Goal: Subscribe to service/newsletter

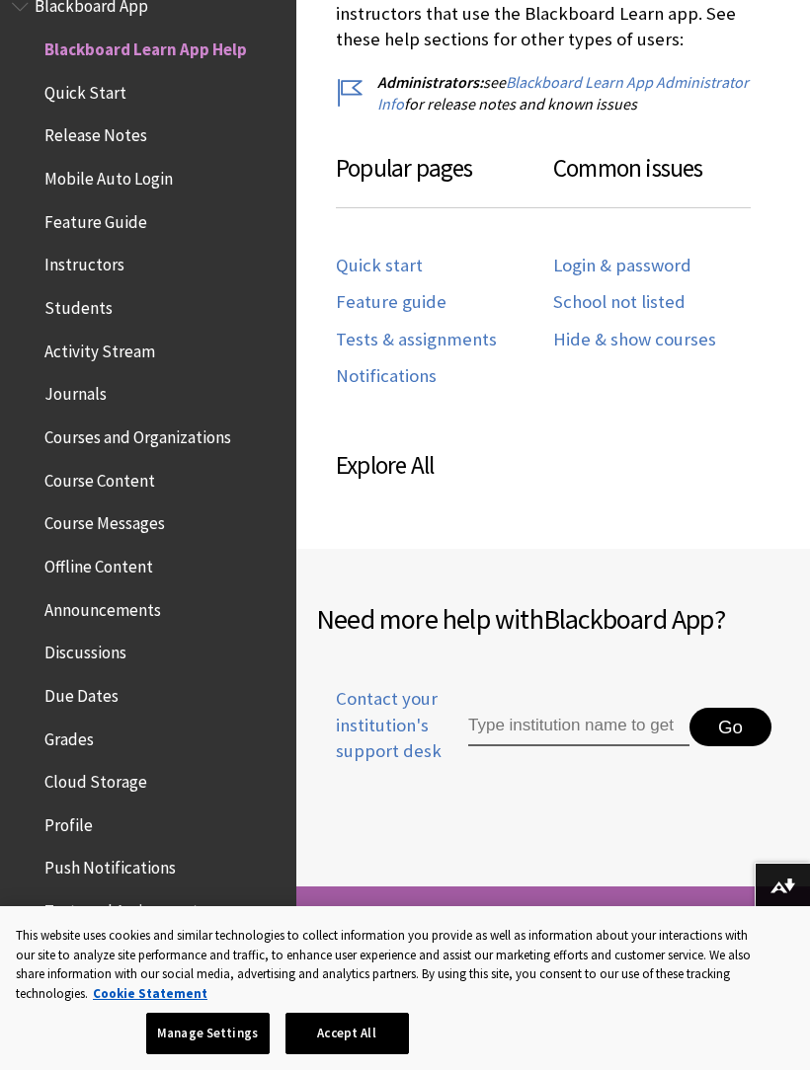
scroll to position [1069, 0]
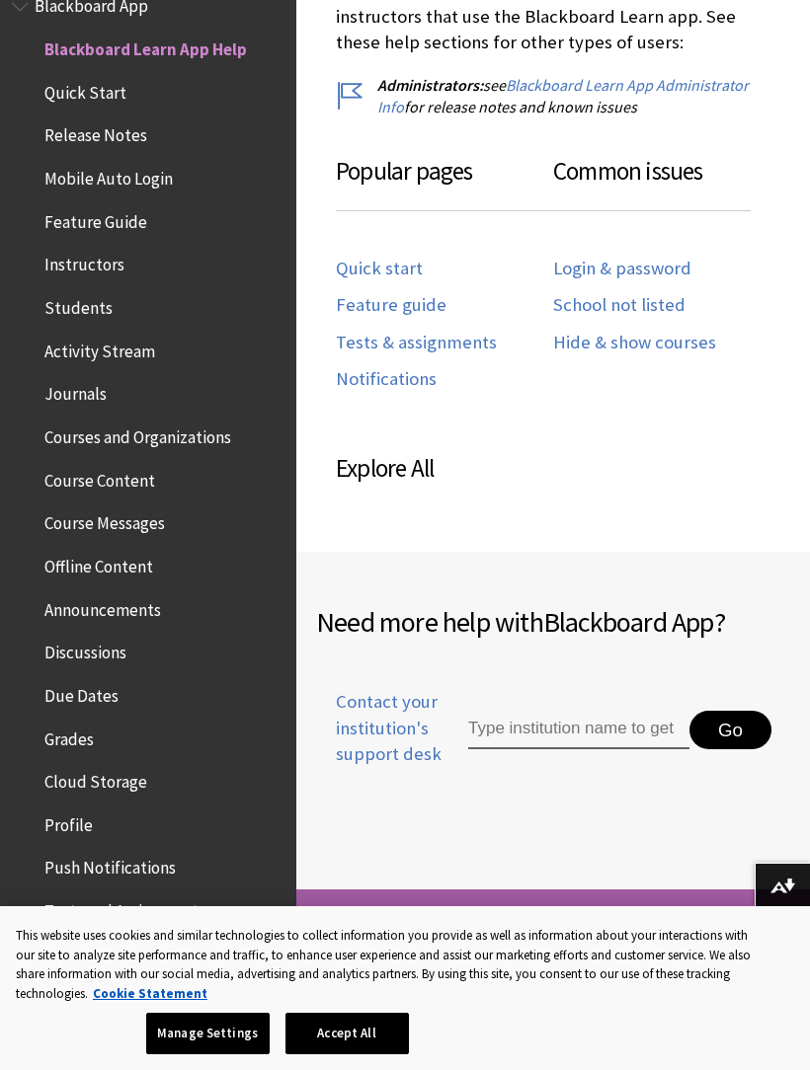
click at [614, 725] on input "Type institution name to get support" at bounding box center [578, 730] width 221 height 39
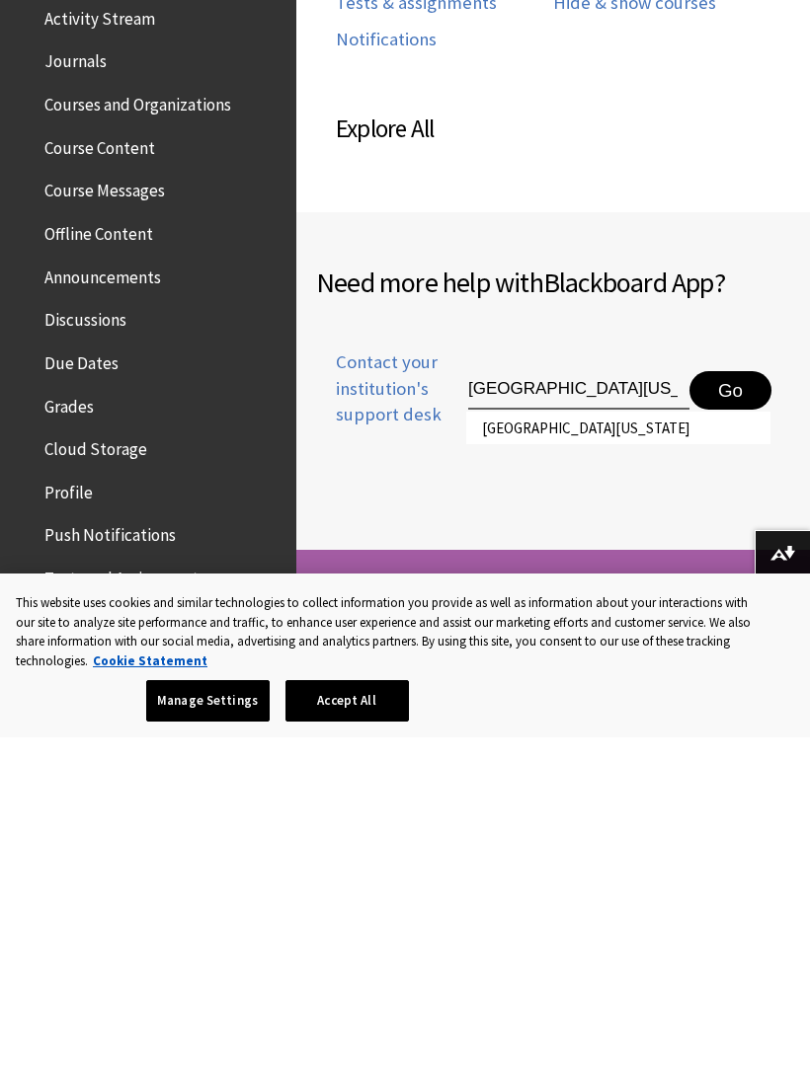
type input "[GEOGRAPHIC_DATA][US_STATE]"
click at [661, 744] on li "[GEOGRAPHIC_DATA][US_STATE]" at bounding box center [618, 760] width 304 height 33
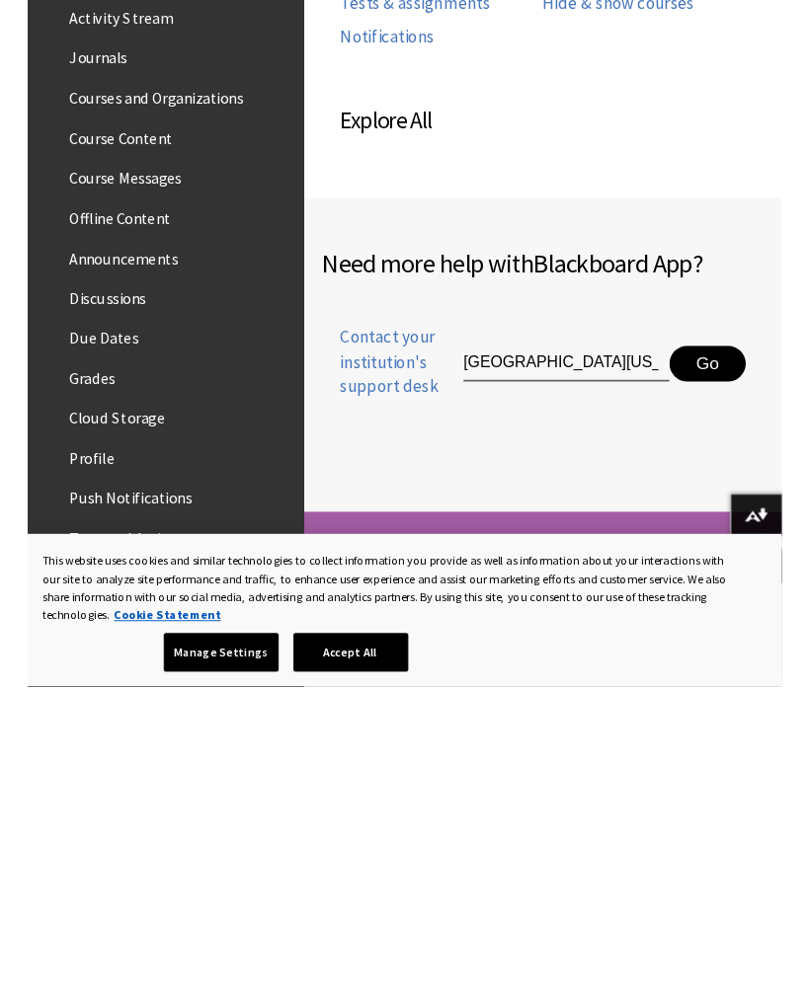
scroll to position [1409, 0]
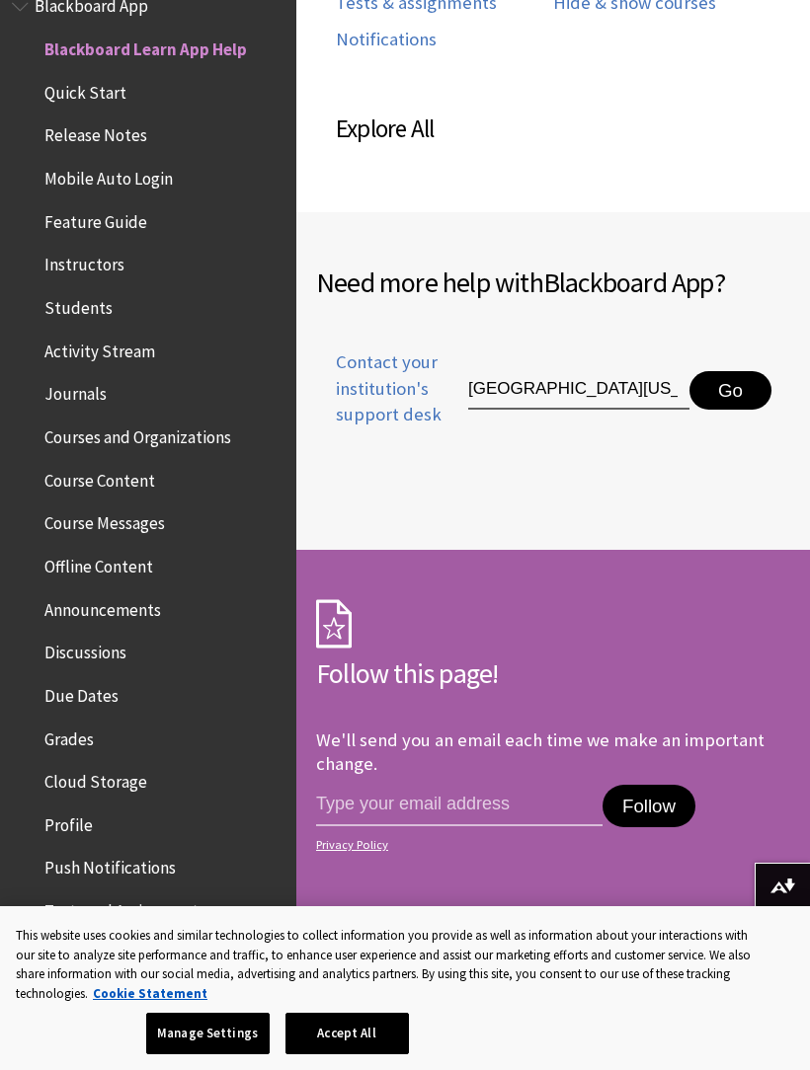
click at [737, 389] on button "Go" at bounding box center [730, 390] width 82 height 39
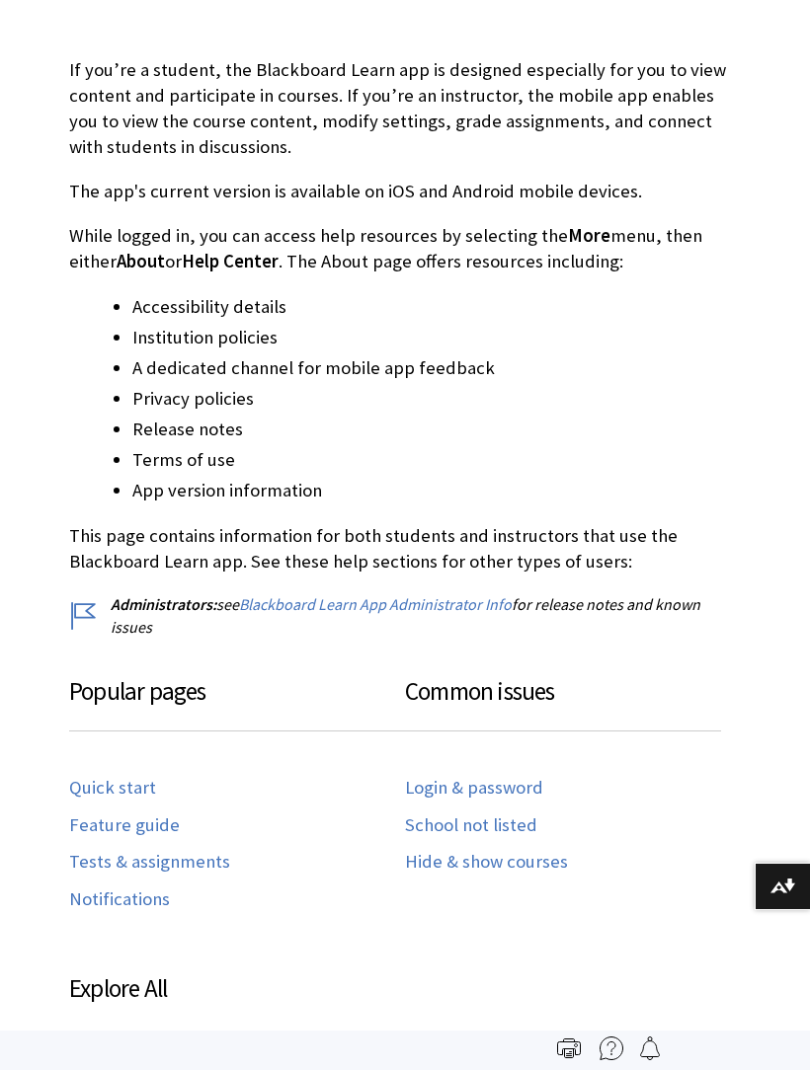
scroll to position [204, 0]
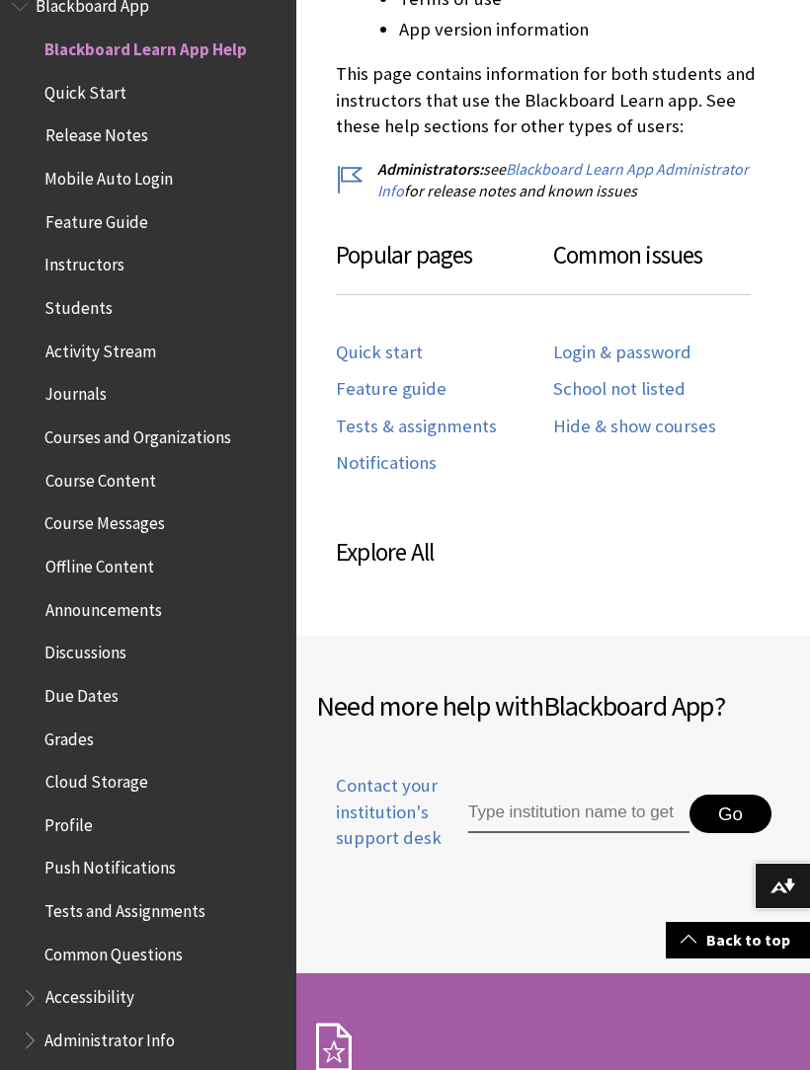
click at [614, 814] on input "Type institution name to get support" at bounding box center [578, 814] width 221 height 39
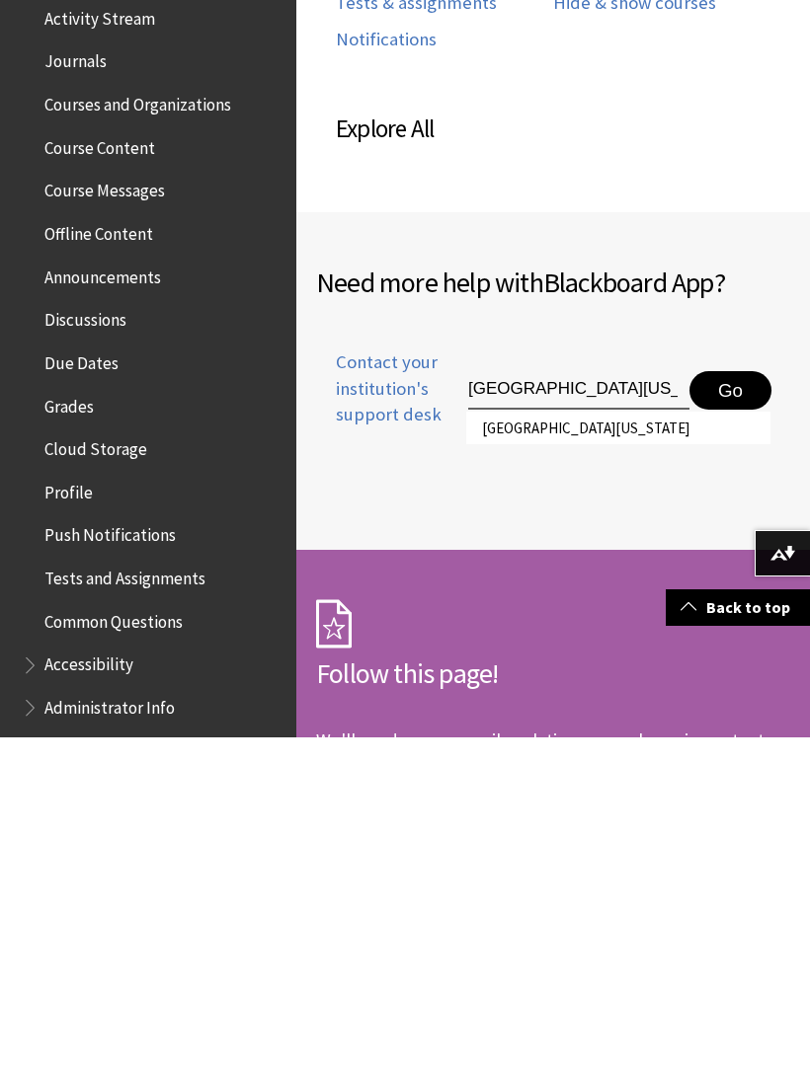
click at [698, 744] on li "[GEOGRAPHIC_DATA][US_STATE]" at bounding box center [618, 760] width 304 height 33
type input "[GEOGRAPHIC_DATA][US_STATE]"
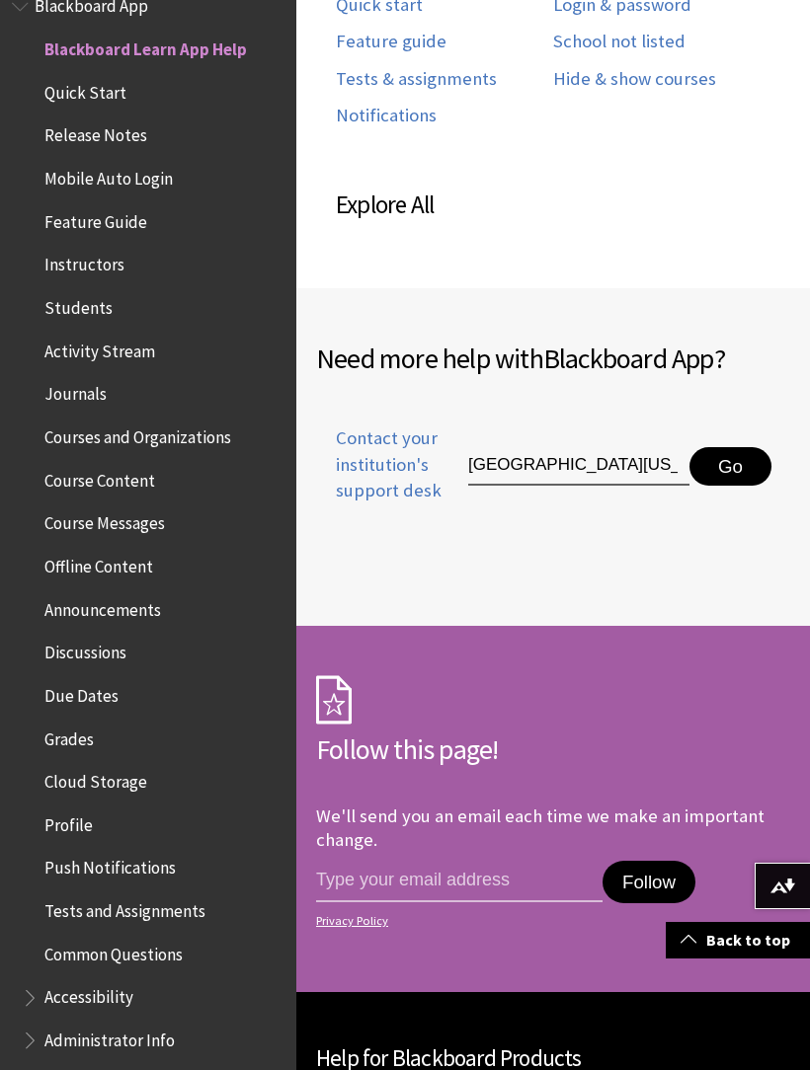
scroll to position [1327, 0]
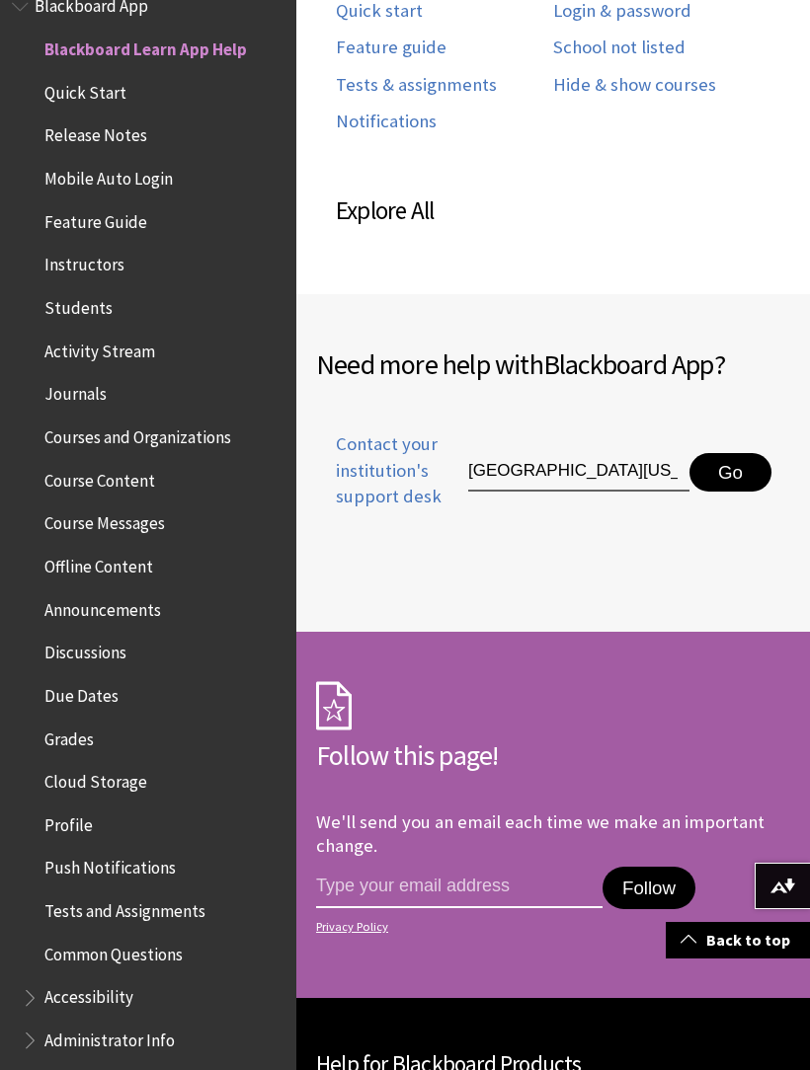
click at [521, 883] on input "email address" at bounding box center [459, 887] width 286 height 41
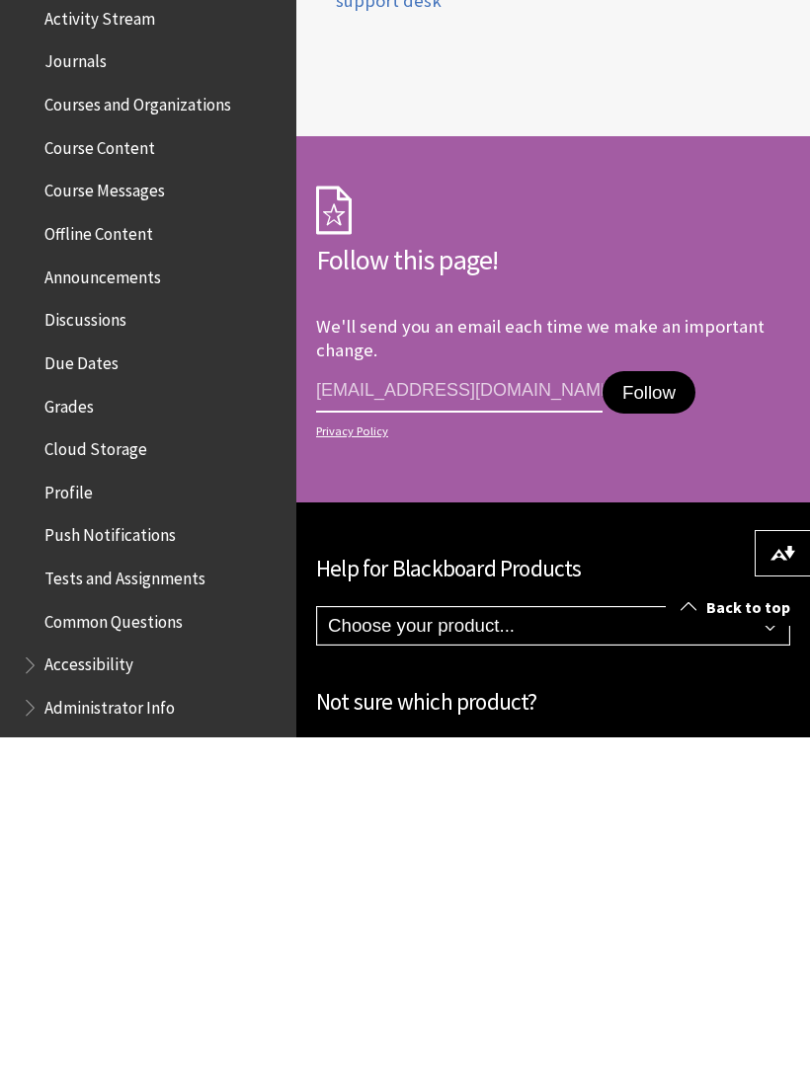
type input "z2068662@students.niu.edu"
click at [661, 704] on button "Follow" at bounding box center [648, 725] width 93 height 43
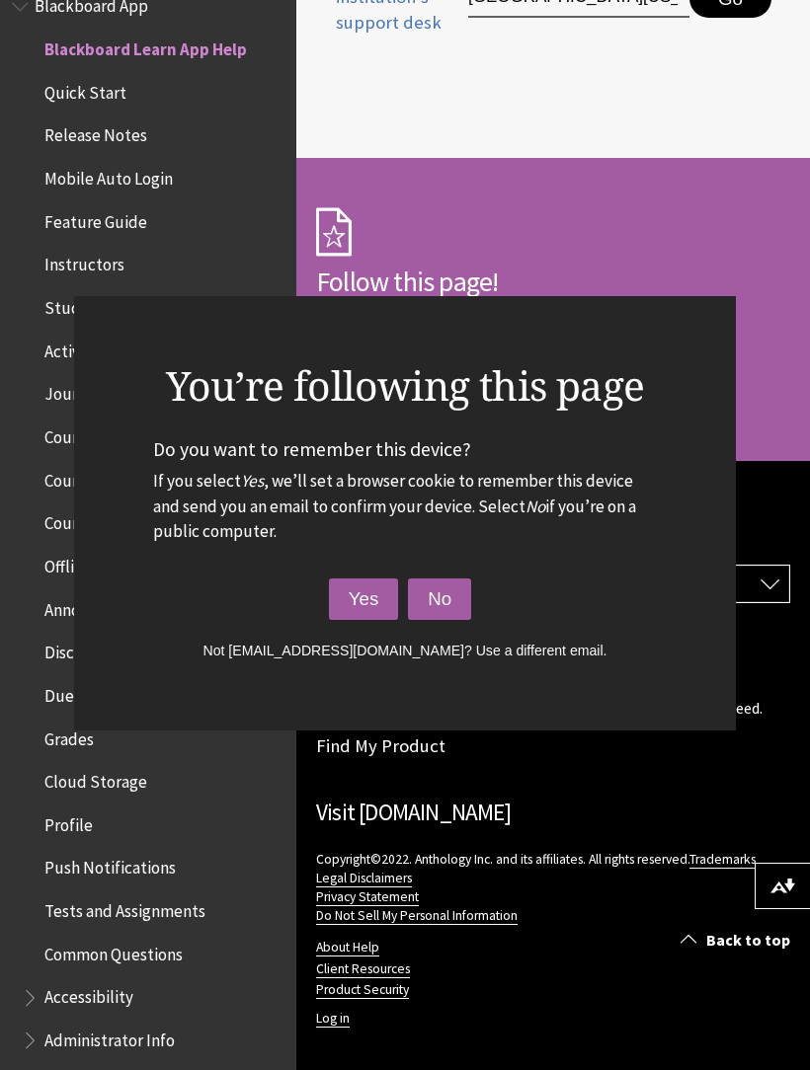
scroll to position [1761, 0]
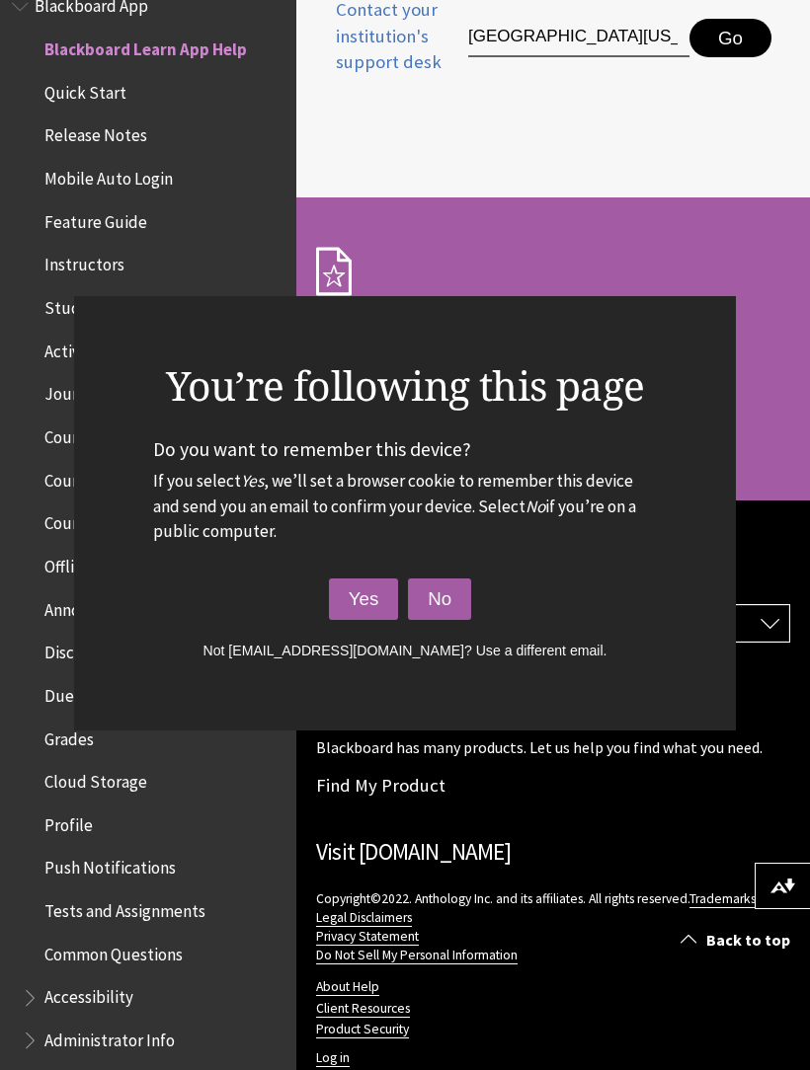
click at [384, 614] on button "Yes" at bounding box center [364, 599] width 70 height 41
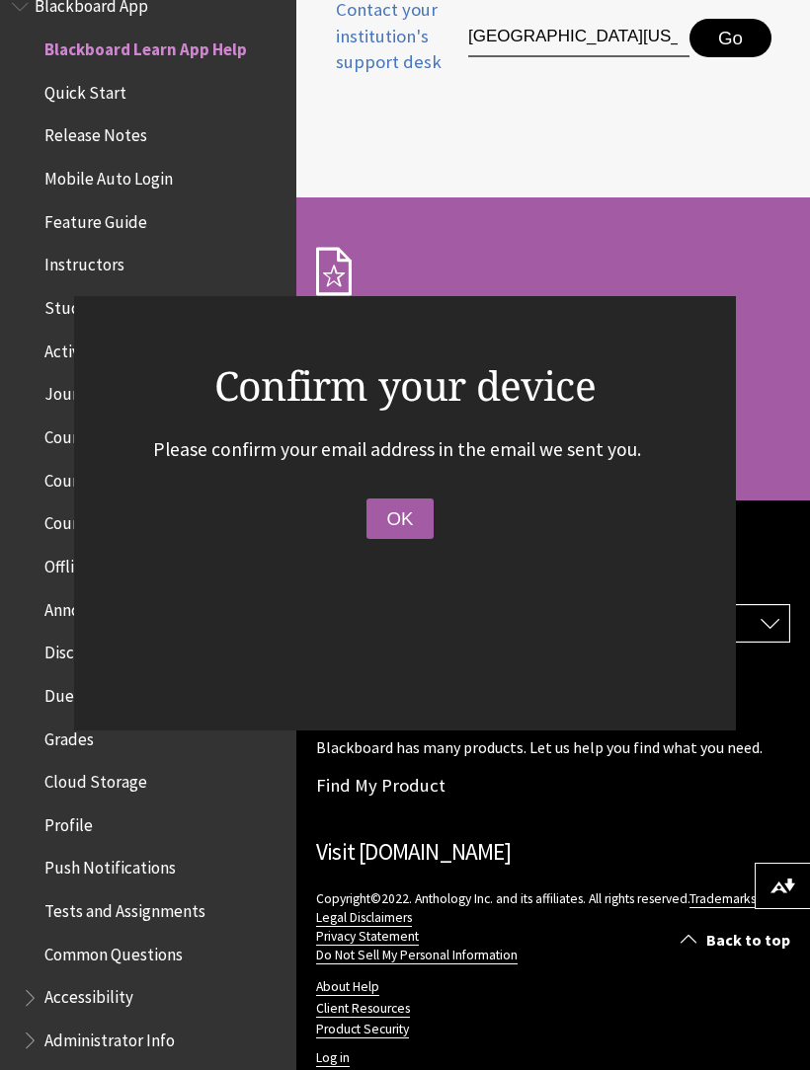
click at [423, 540] on button "OK" at bounding box center [399, 519] width 66 height 41
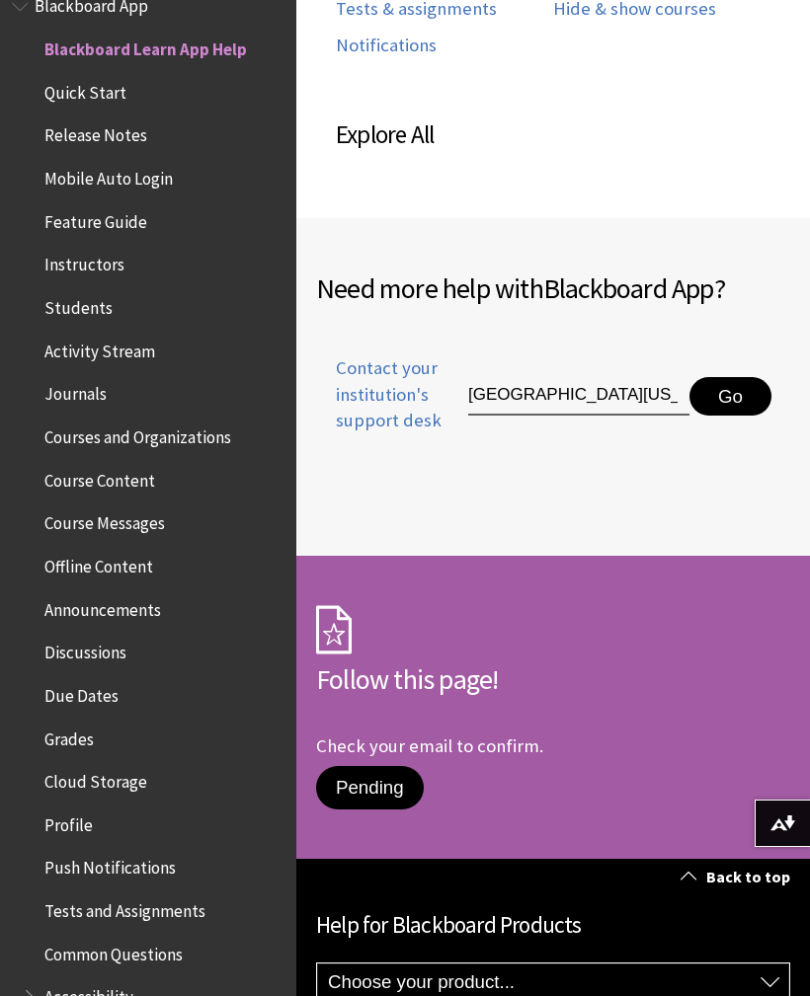
scroll to position [1401, 0]
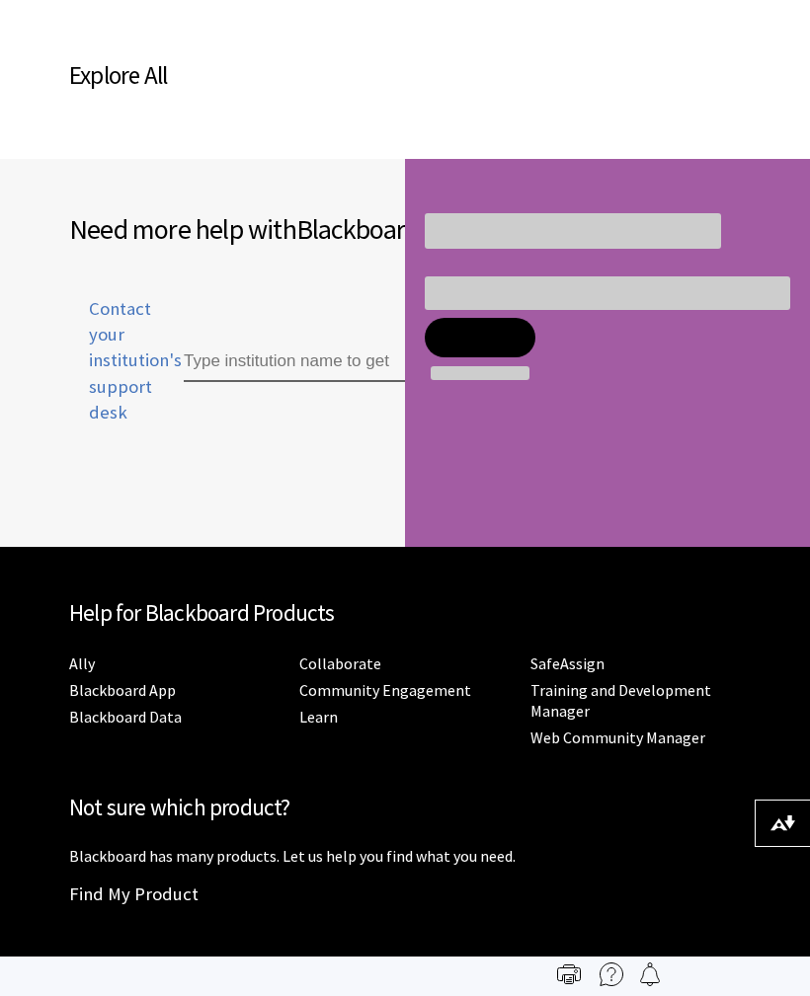
scroll to position [204, 0]
